Goal: Complete application form

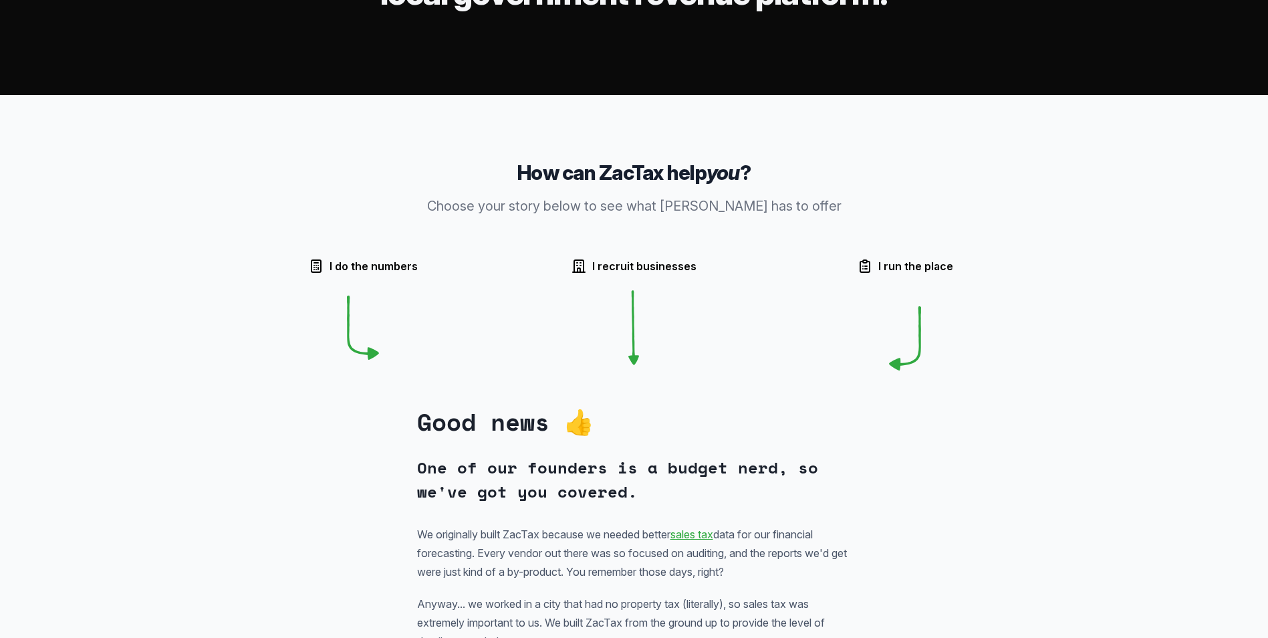
scroll to position [267, 0]
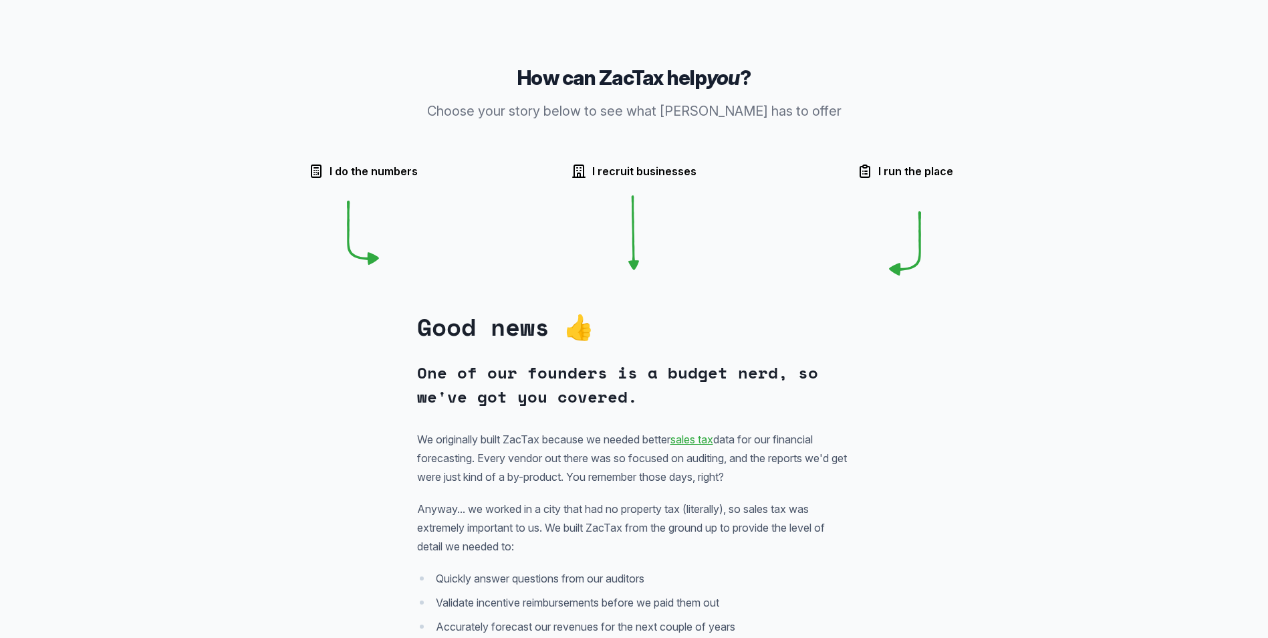
click at [367, 172] on span "I do the numbers" at bounding box center [374, 171] width 88 height 16
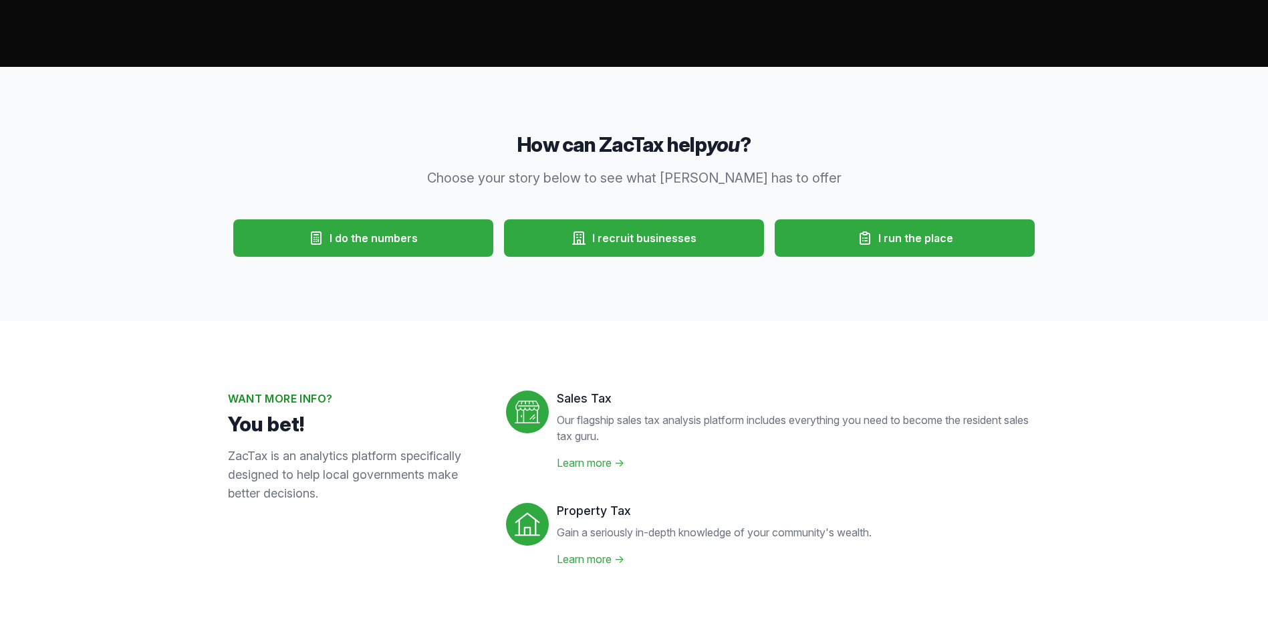
scroll to position [0, 0]
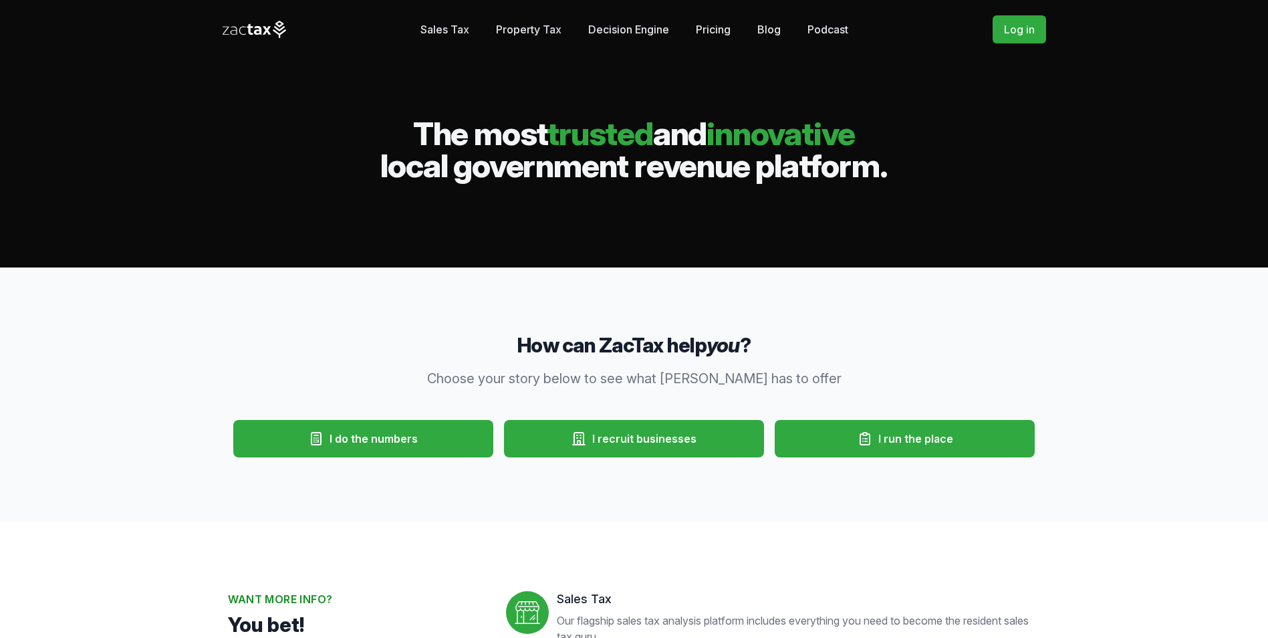
click at [709, 30] on link "Pricing" at bounding box center [713, 29] width 35 height 27
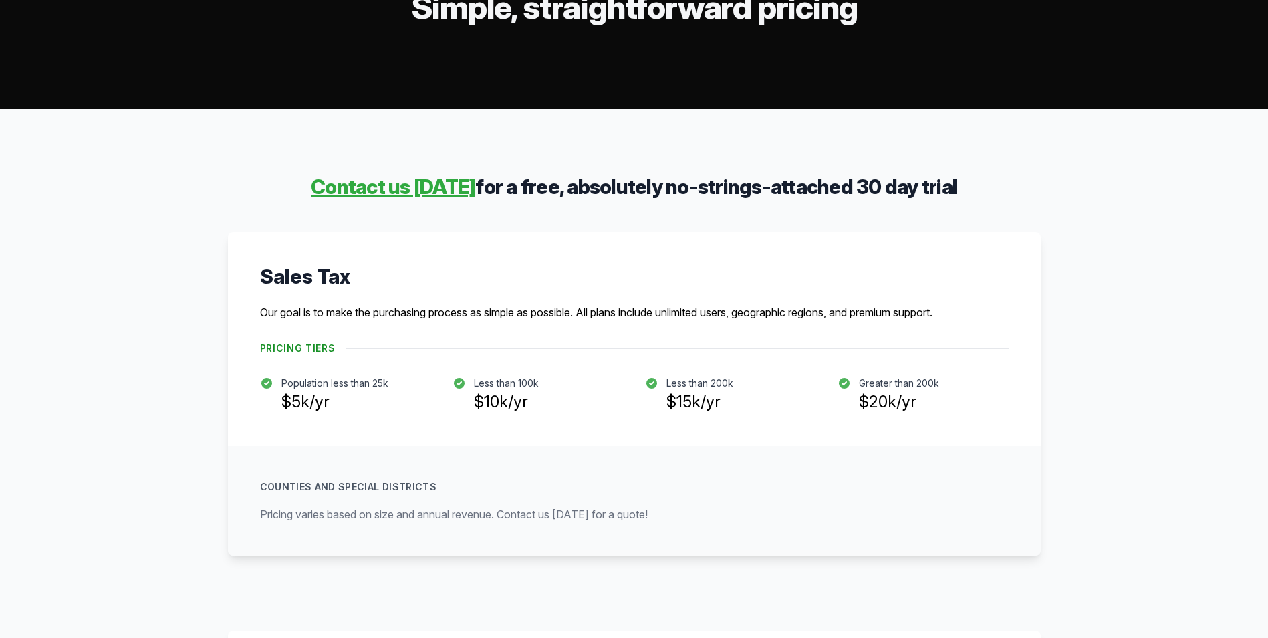
scroll to position [134, 0]
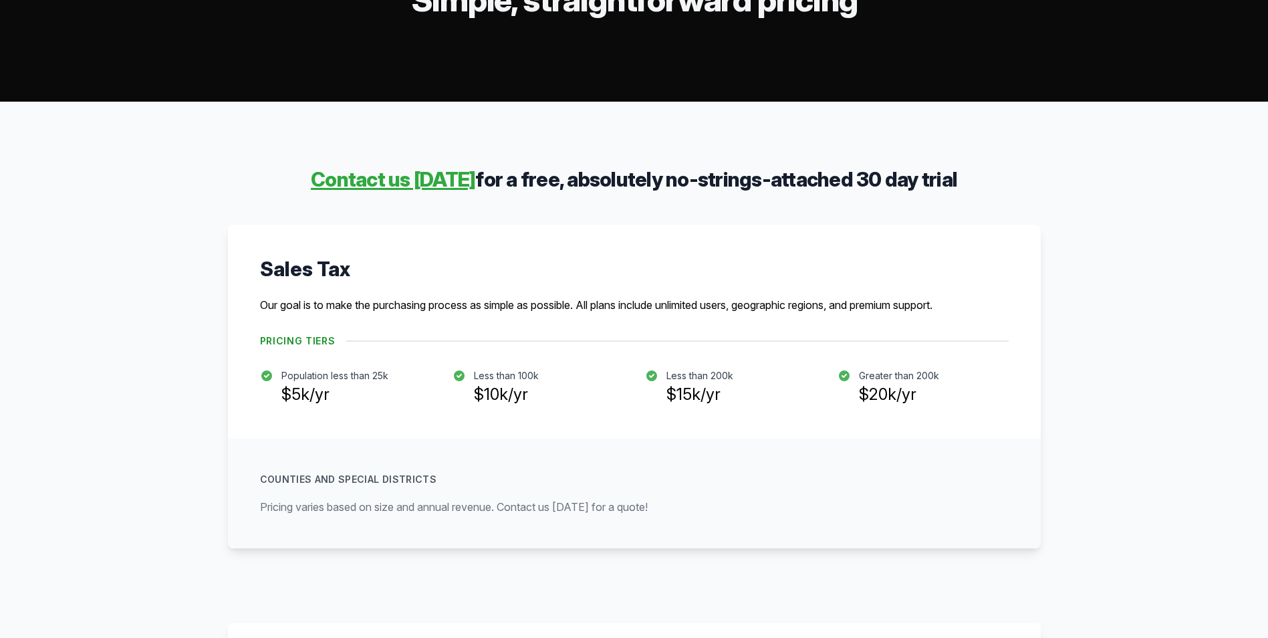
click at [273, 377] on icon at bounding box center [266, 375] width 13 height 13
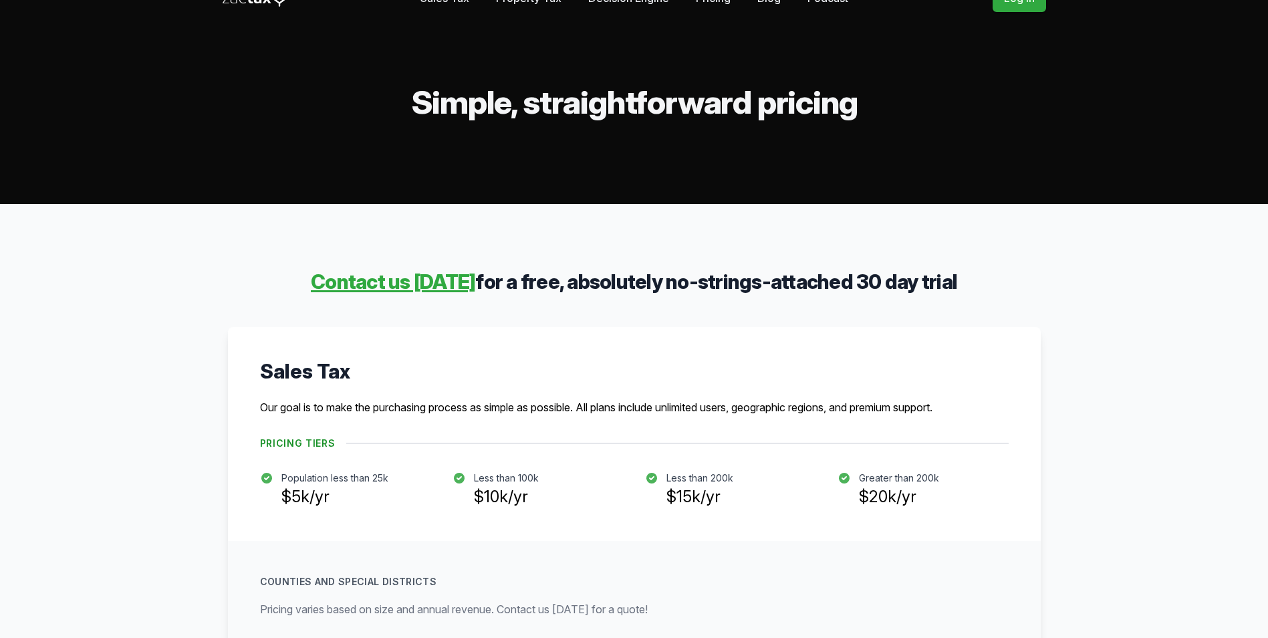
scroll to position [0, 0]
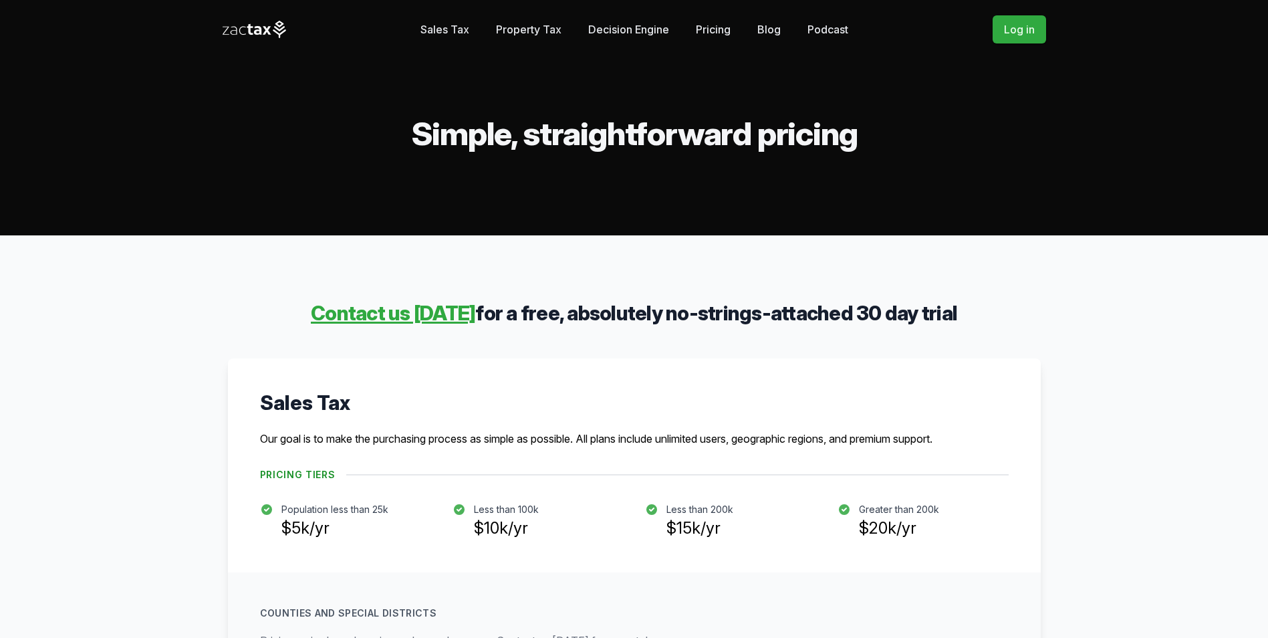
click at [429, 29] on link "Sales Tax" at bounding box center [445, 29] width 49 height 27
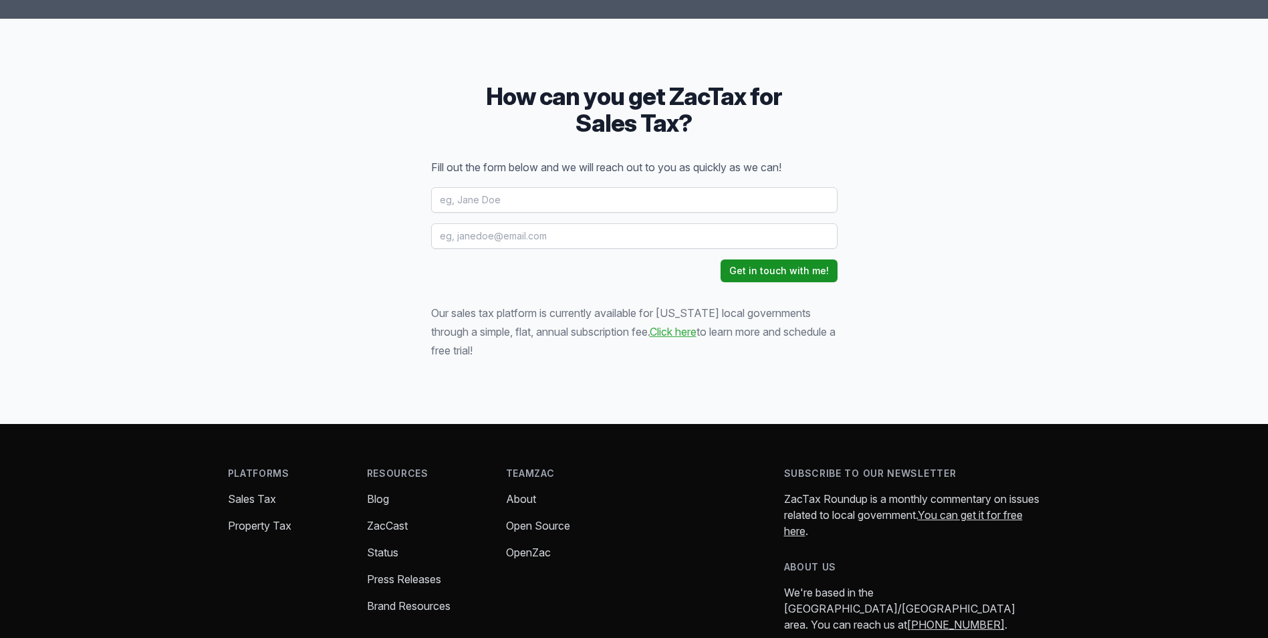
scroll to position [1872, 0]
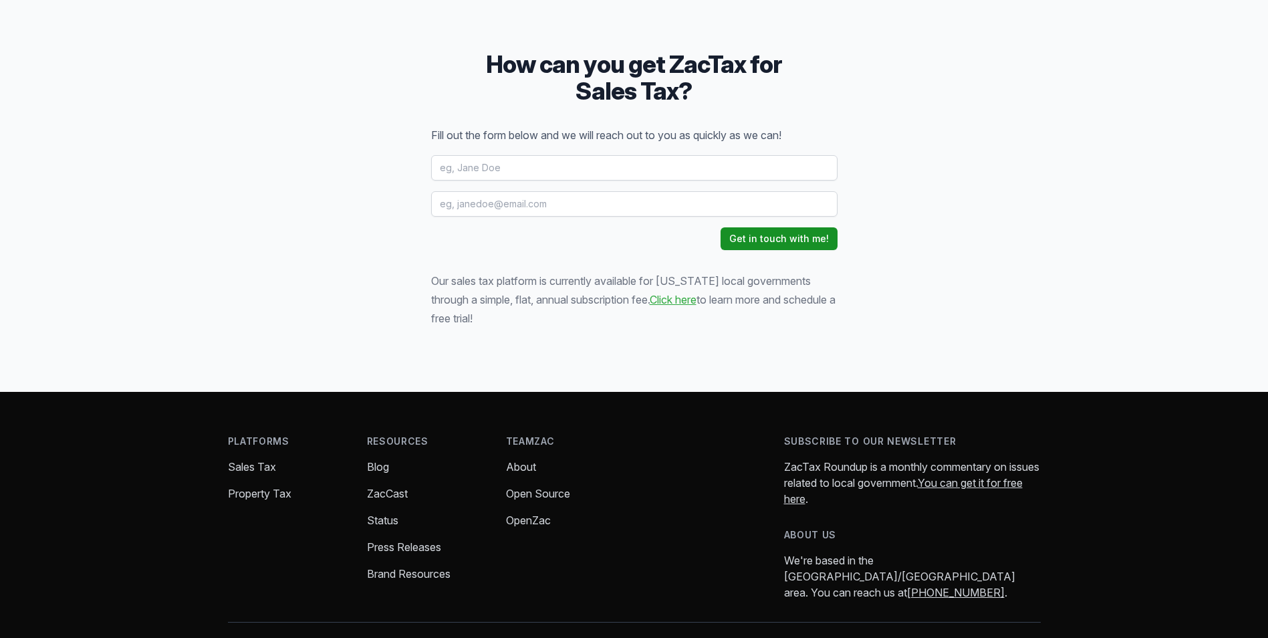
click at [650, 300] on link "Click here" at bounding box center [673, 299] width 47 height 13
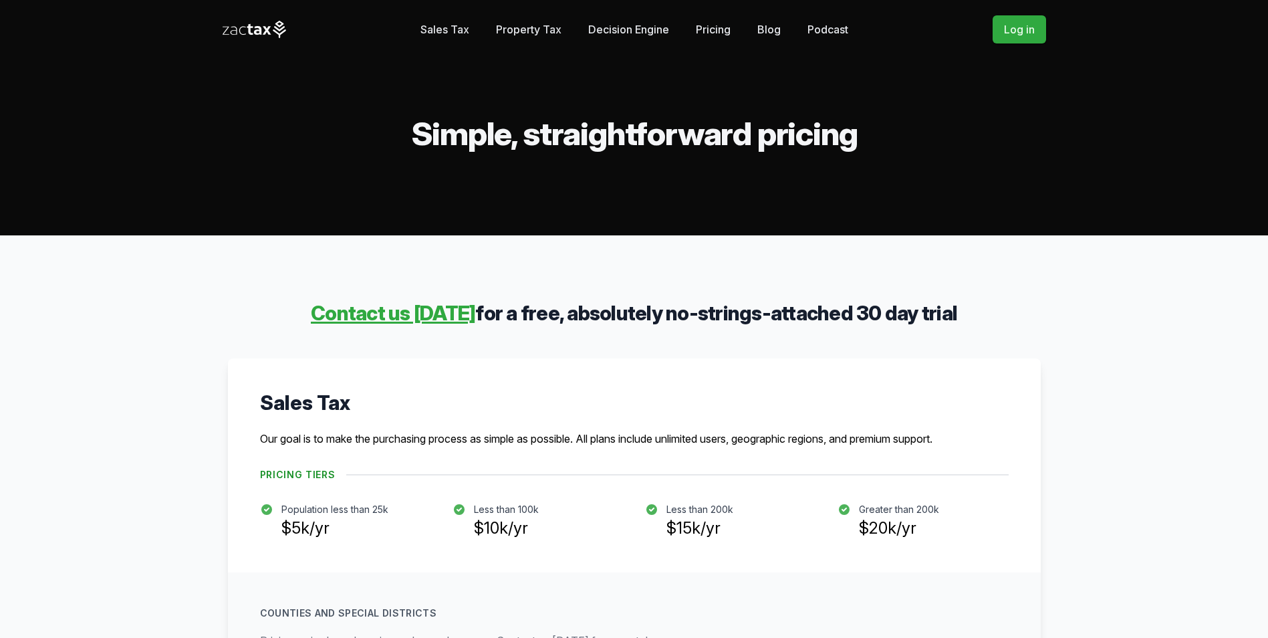
click at [365, 313] on link "Contact us today" at bounding box center [393, 313] width 164 height 24
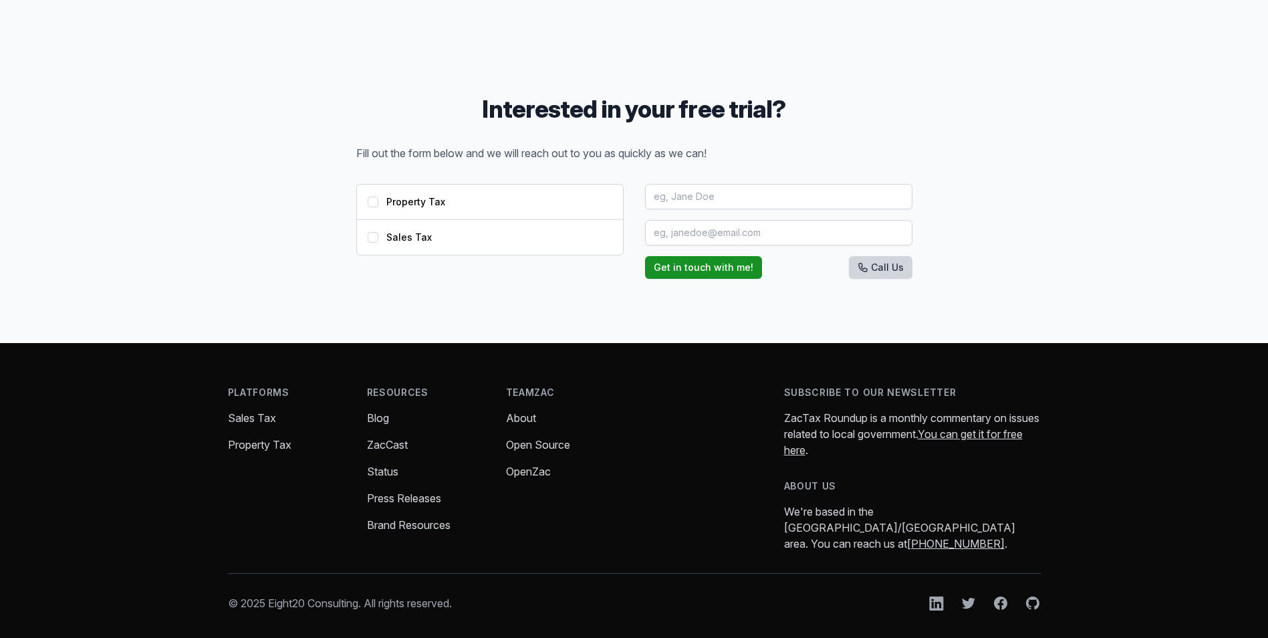
click at [376, 239] on input "Sales Tax" at bounding box center [373, 237] width 11 height 11
checkbox input "true"
click at [698, 191] on input "text" at bounding box center [778, 196] width 267 height 25
type input "Erin Corbell"
type input "ecorbell@cityoflampasas.com"
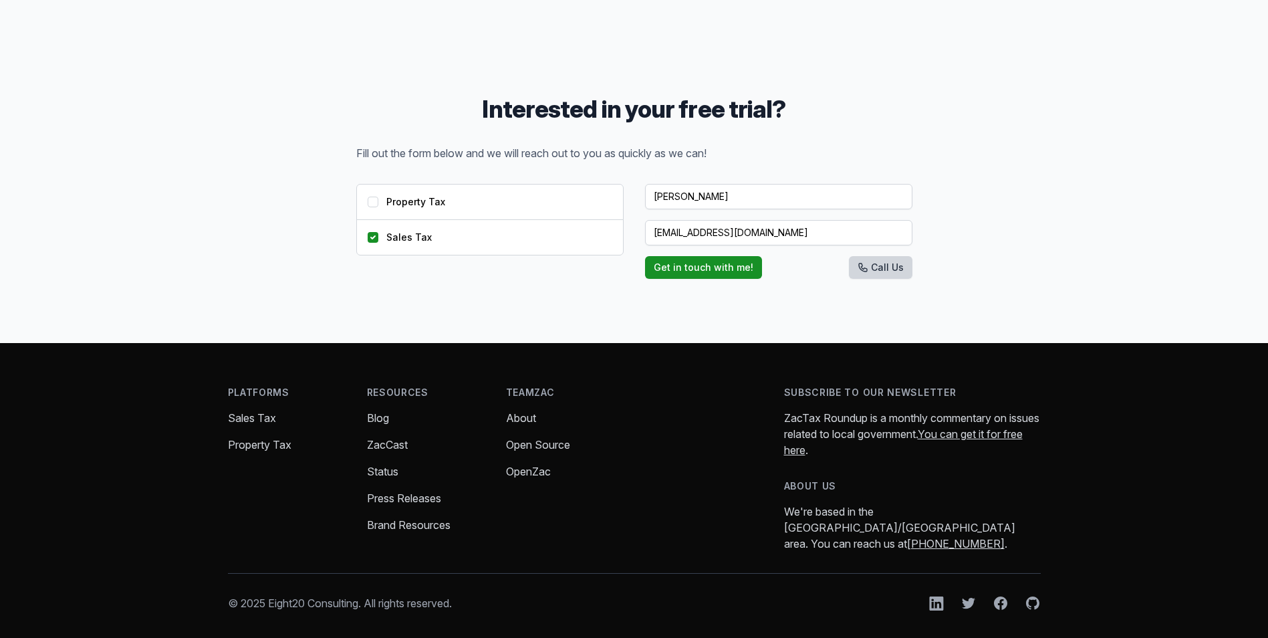
click at [732, 269] on button "Get in touch with me!" at bounding box center [703, 267] width 117 height 23
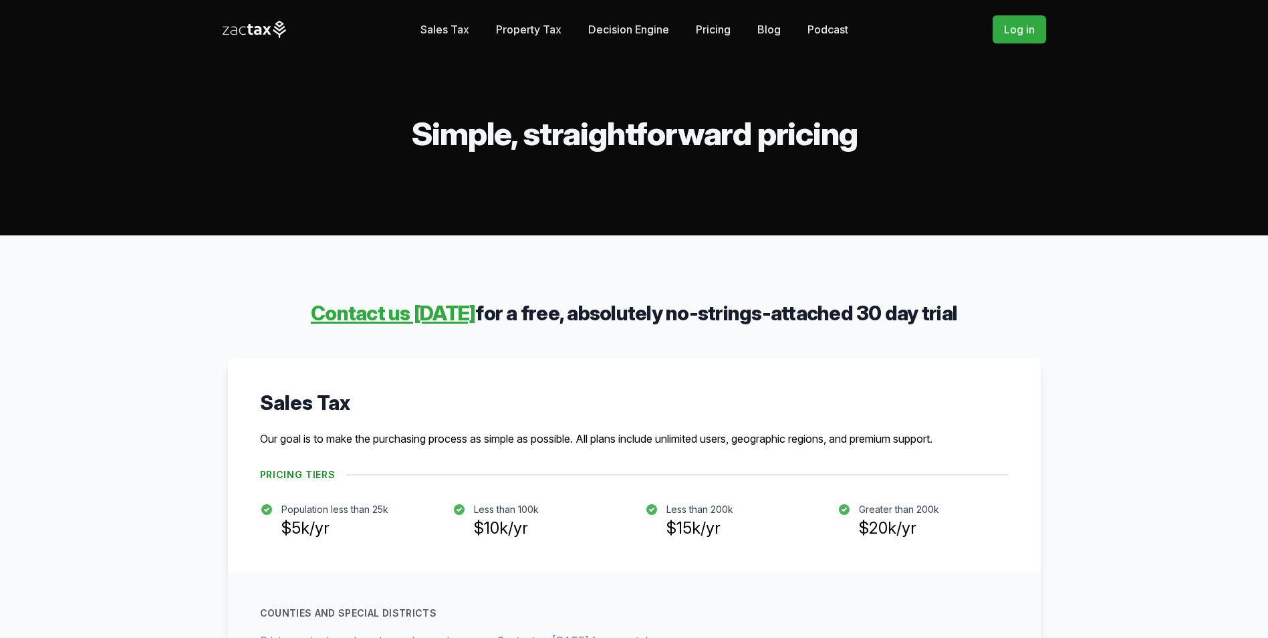
click at [526, 27] on link "Property Tax" at bounding box center [529, 29] width 66 height 27
